Goal: Find specific page/section: Find specific page/section

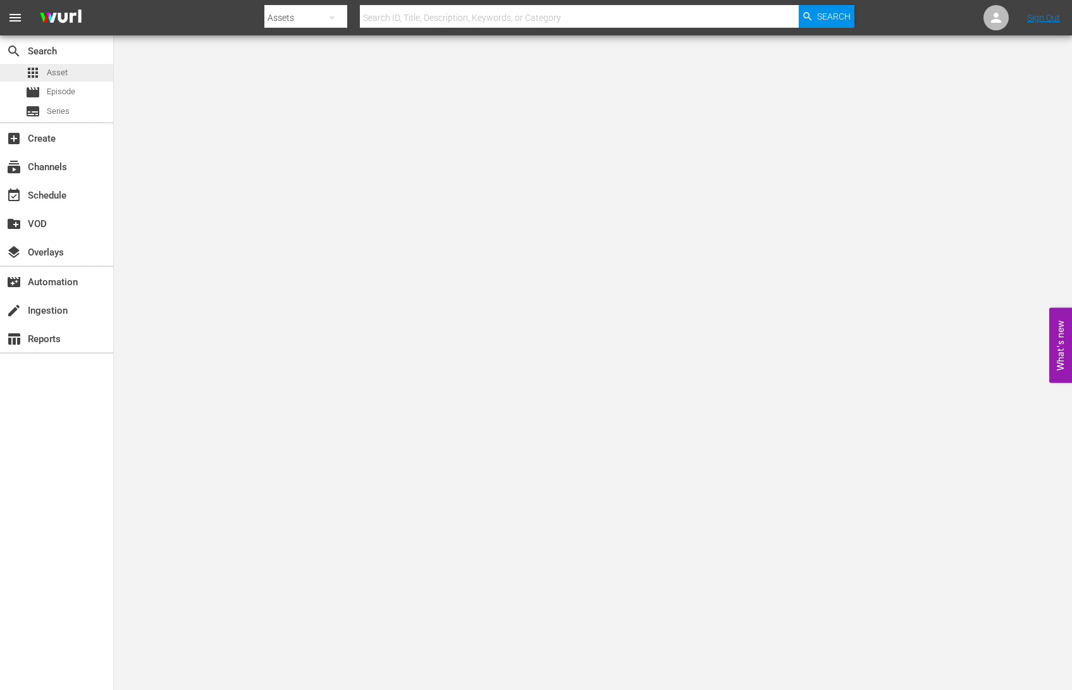
click at [87, 70] on div "apps Asset" at bounding box center [56, 73] width 113 height 18
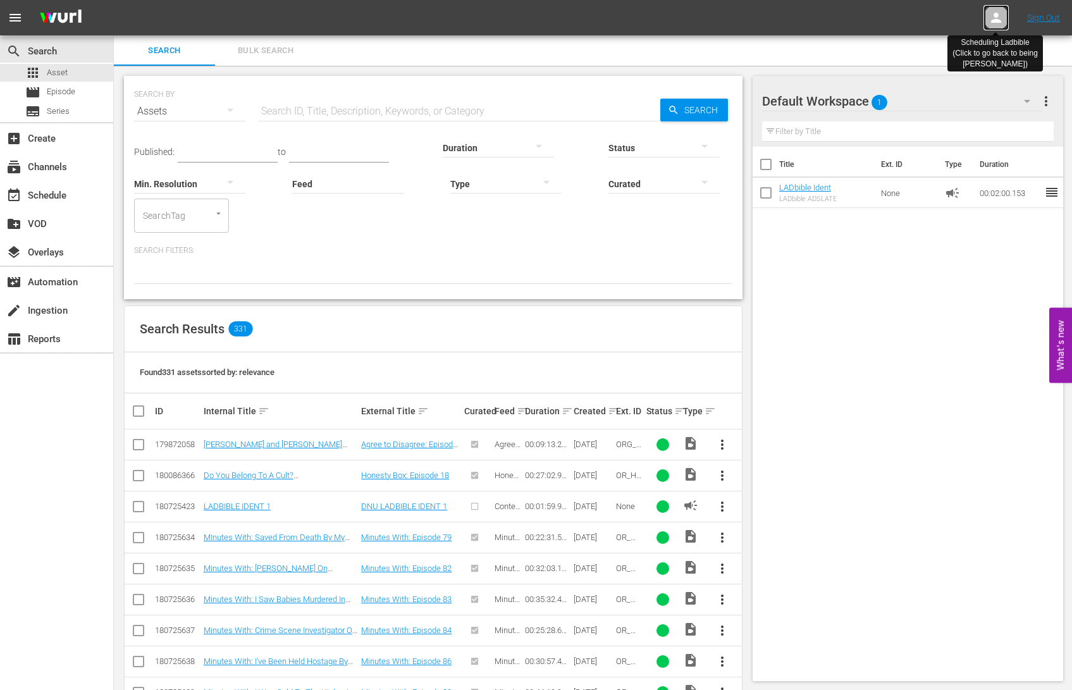
click at [998, 16] on icon at bounding box center [996, 18] width 10 height 10
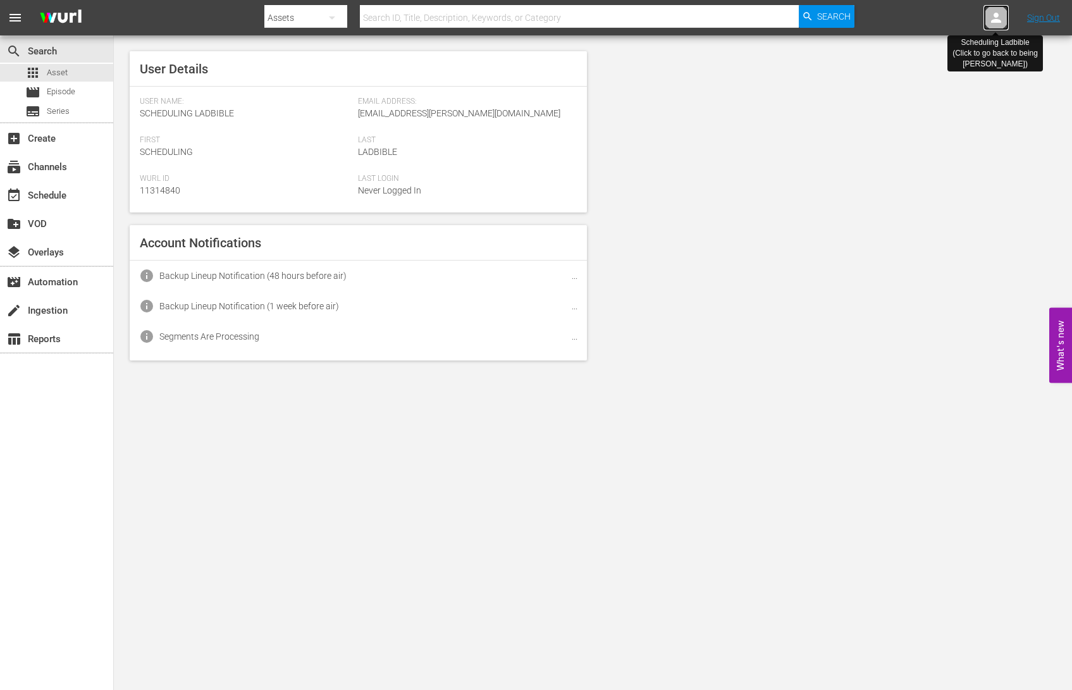
click at [998, 16] on icon at bounding box center [996, 18] width 10 height 10
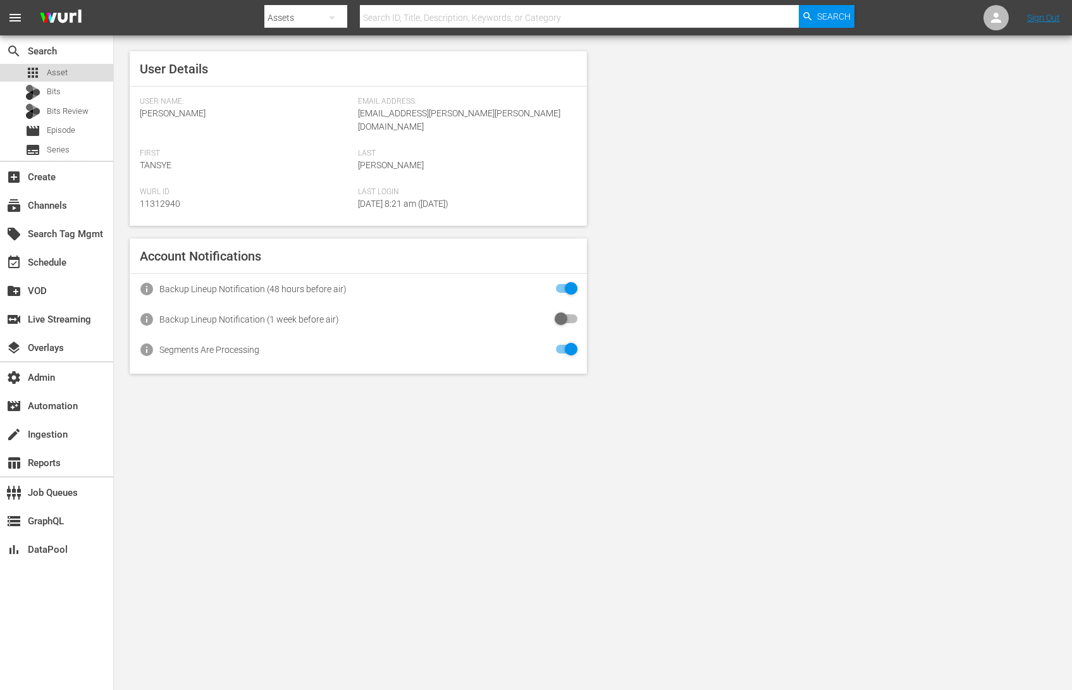
click at [78, 73] on div "apps Asset" at bounding box center [56, 73] width 113 height 18
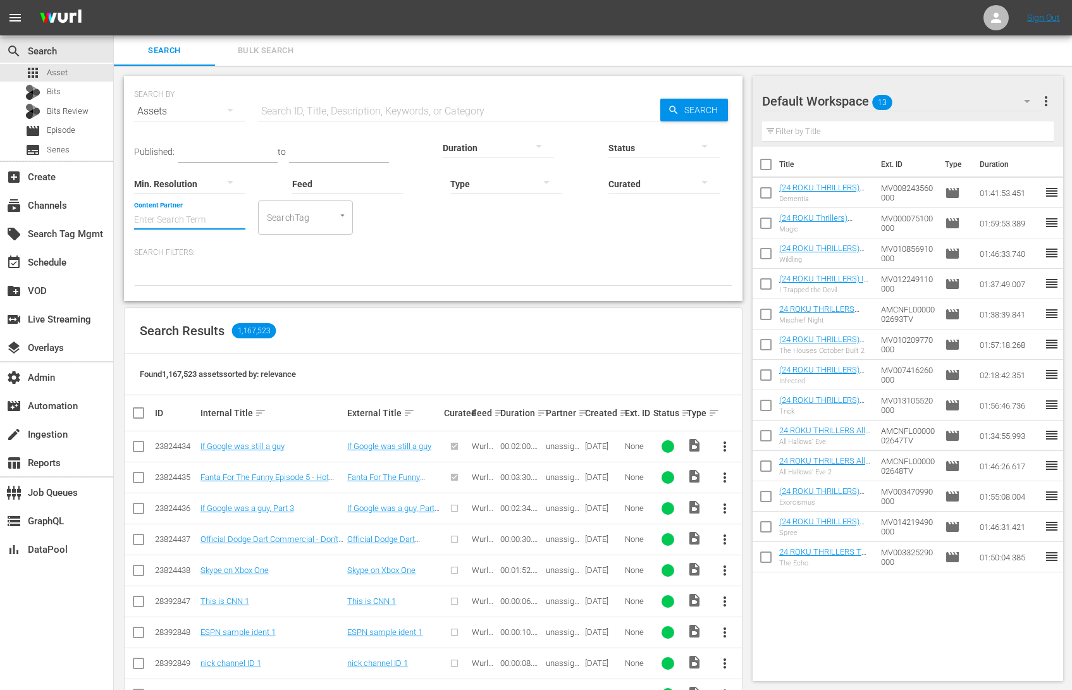
click at [185, 216] on input "Content Partner" at bounding box center [189, 221] width 111 height 46
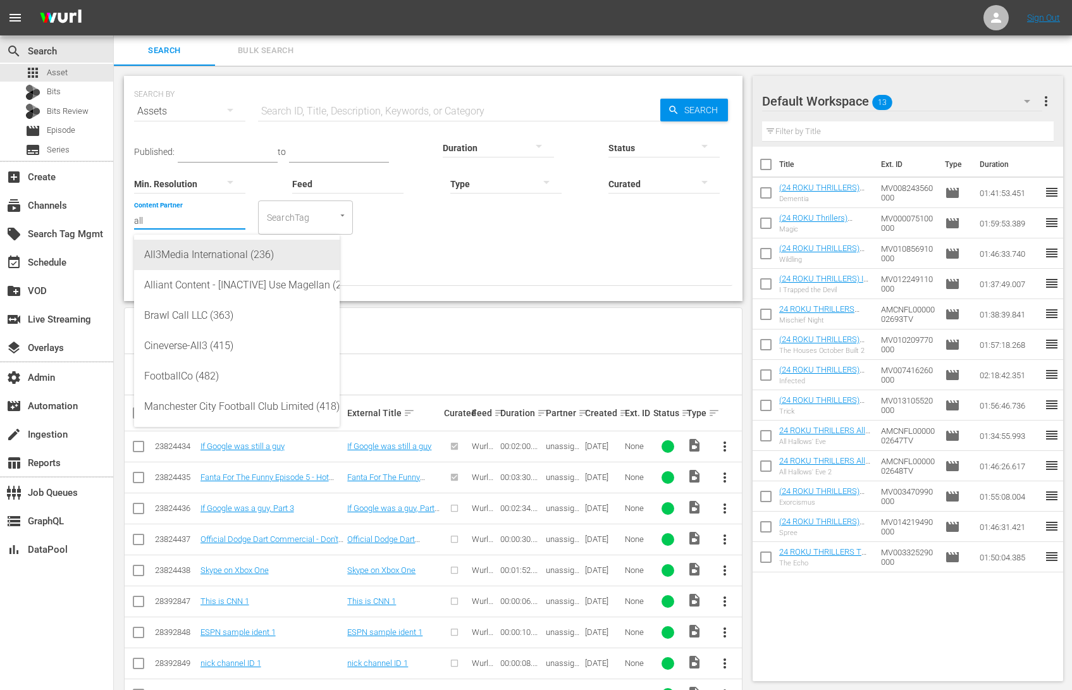
click at [204, 254] on div "All3Media International (236)" at bounding box center [236, 255] width 185 height 30
type input "All3Media International (236)"
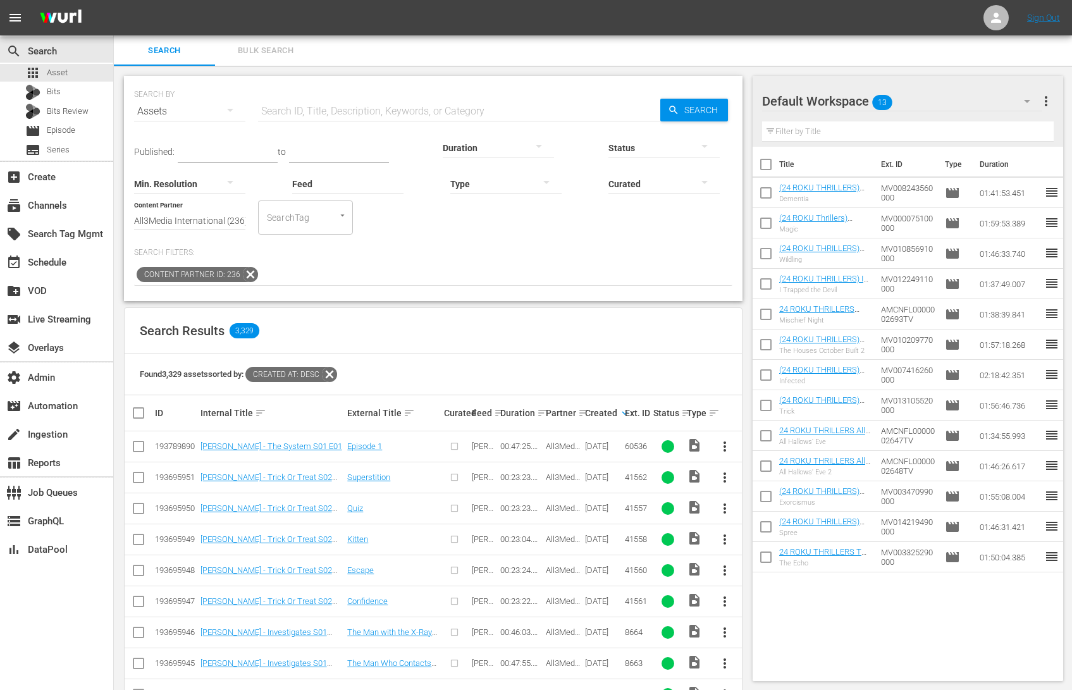
click at [341, 105] on input "text" at bounding box center [459, 111] width 402 height 30
paste input "11828"
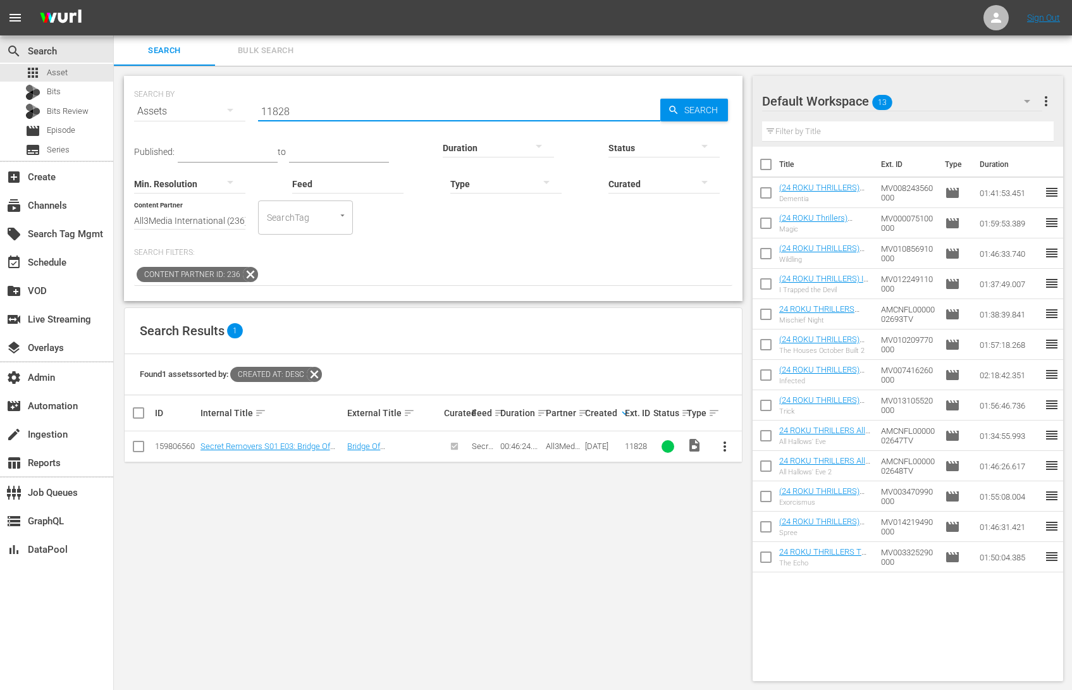
type input "11828"
click at [51, 370] on div "settings Admin" at bounding box center [35, 375] width 71 height 11
